Goal: Information Seeking & Learning: Check status

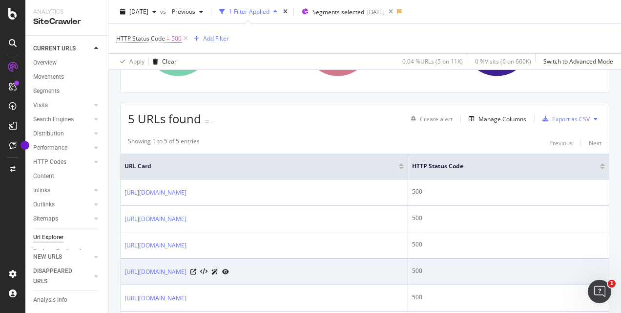
scroll to position [240, 0]
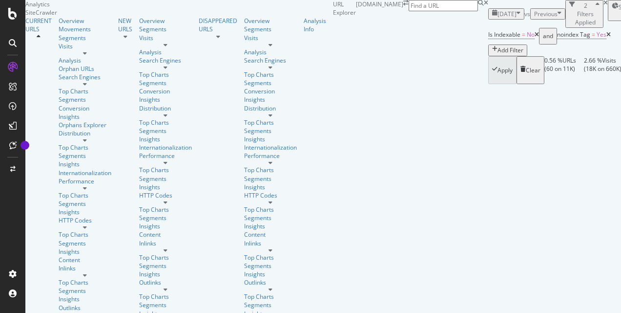
scroll to position [415, 0]
